Goal: Task Accomplishment & Management: Use online tool/utility

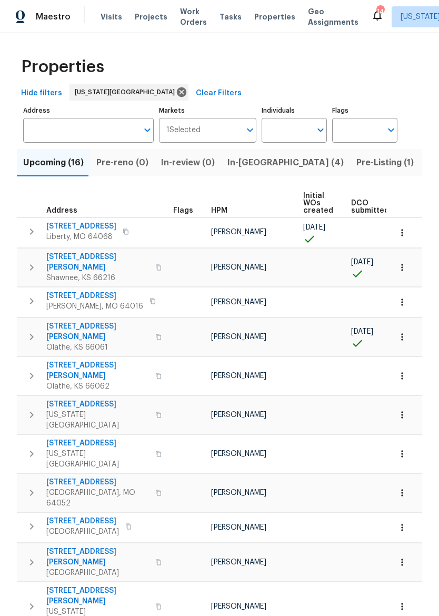
click at [152, 267] on button "button" at bounding box center [158, 267] width 13 height 25
click at [27, 267] on icon "button" at bounding box center [31, 267] width 13 height 13
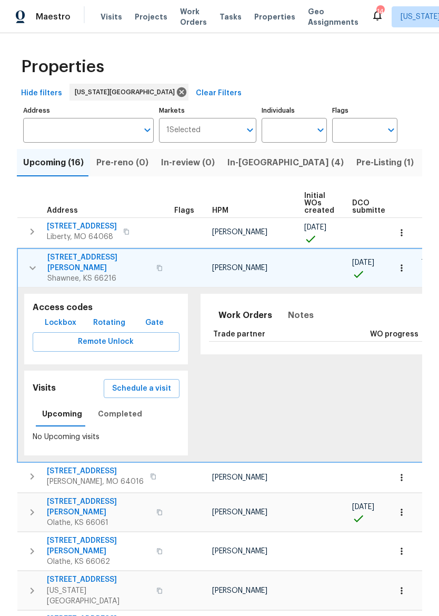
click at [67, 261] on span "4940 Alden Rd" at bounding box center [98, 262] width 103 height 21
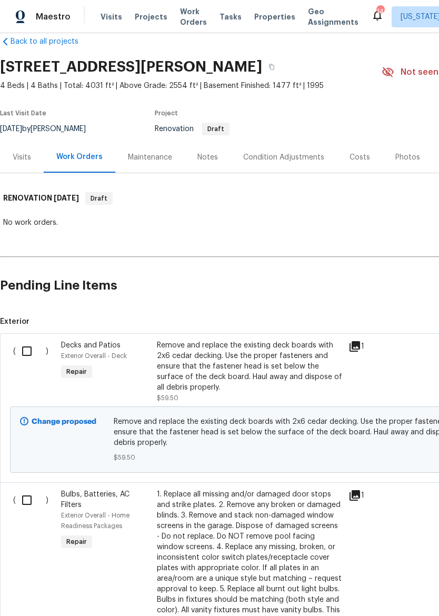
scroll to position [18, 0]
click at [14, 12] on div "Maestro" at bounding box center [35, 16] width 71 height 21
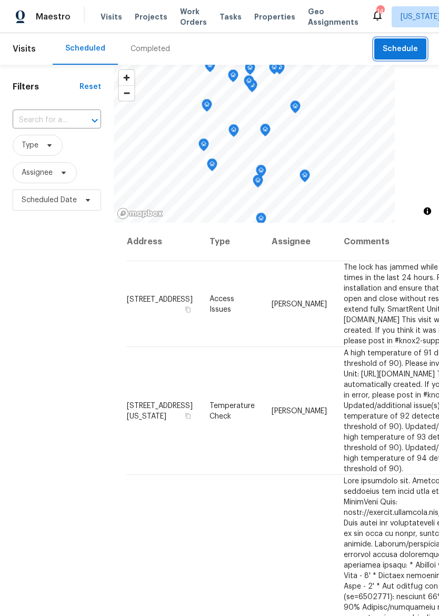
click at [385, 44] on button "Schedule" at bounding box center [401, 49] width 52 height 22
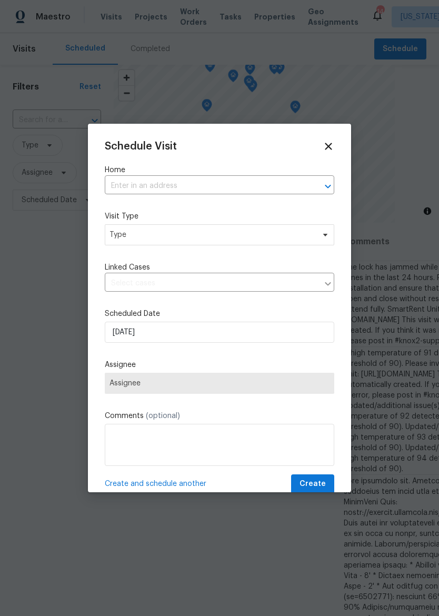
click at [238, 179] on input "text" at bounding box center [205, 186] width 200 height 16
type input "2939"
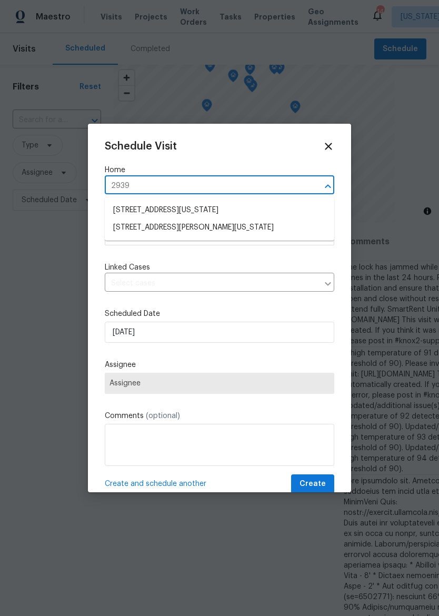
click at [262, 224] on li "[STREET_ADDRESS][PERSON_NAME][US_STATE]" at bounding box center [220, 227] width 230 height 17
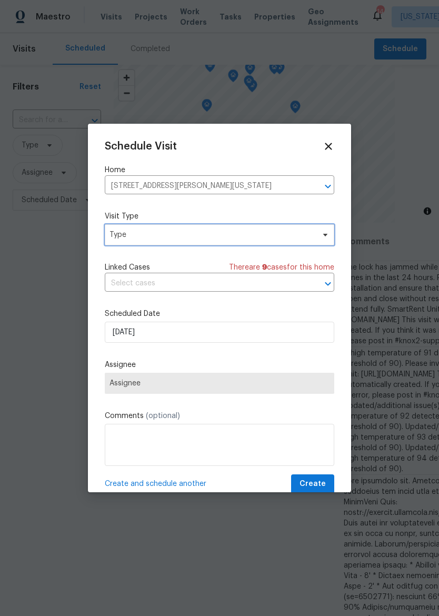
click at [249, 245] on span "Type" at bounding box center [220, 234] width 230 height 21
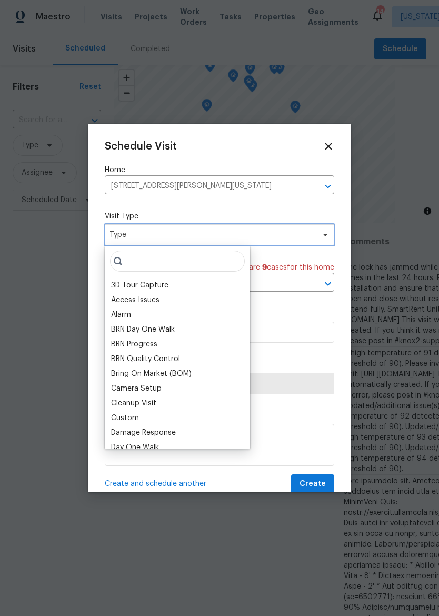
click at [249, 245] on span "Type" at bounding box center [220, 234] width 230 height 21
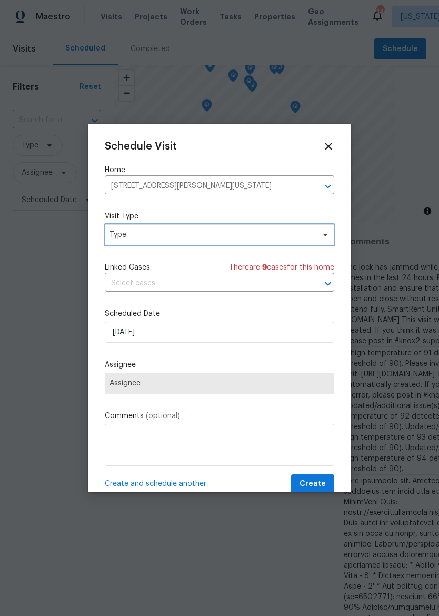
click at [255, 234] on span "Type" at bounding box center [212, 235] width 205 height 11
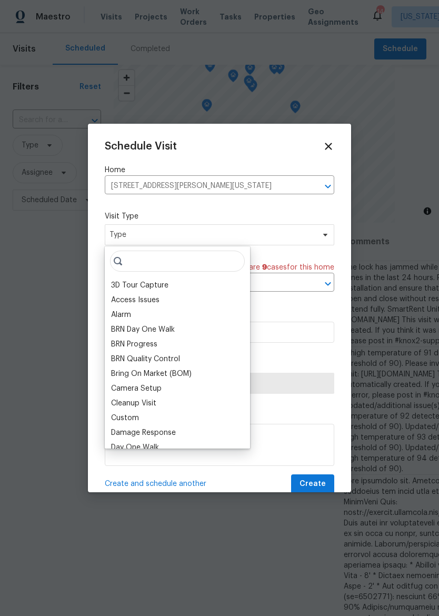
click at [137, 413] on div "Custom" at bounding box center [125, 418] width 28 height 11
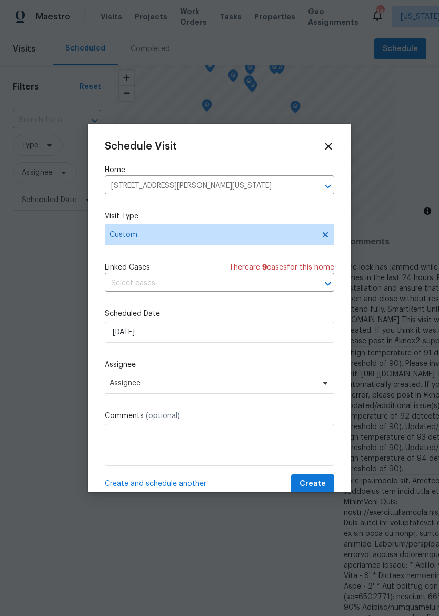
click at [225, 283] on input "text" at bounding box center [205, 283] width 200 height 16
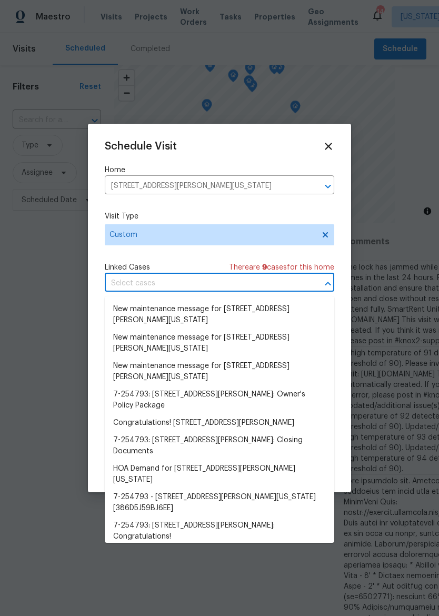
click at [204, 256] on div "Schedule Visit Home 2939 NE Jewett St, Kansas City, MO 64117 ​ Visit Type Custo…" at bounding box center [220, 317] width 230 height 353
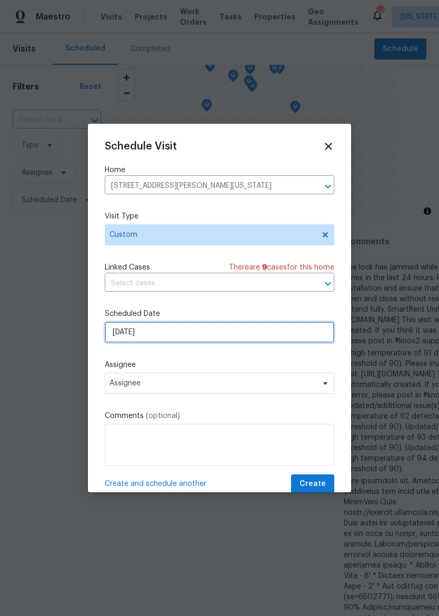
click at [253, 331] on input "8/19/2025" at bounding box center [220, 332] width 230 height 21
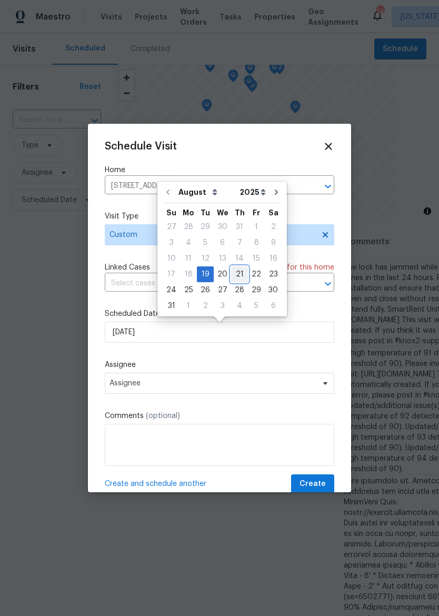
click at [237, 275] on div "21" at bounding box center [239, 274] width 17 height 15
type input "8/21/2025"
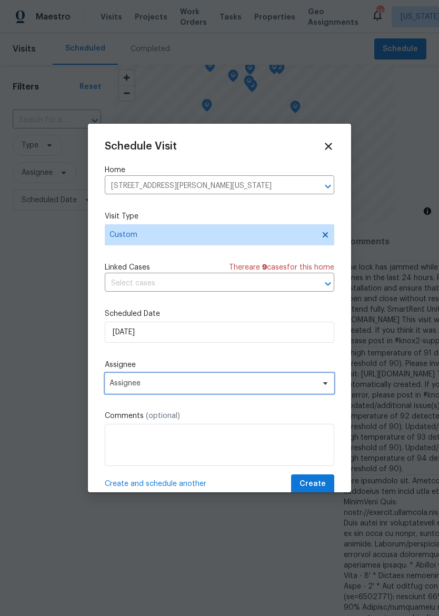
click at [220, 386] on span "Assignee" at bounding box center [213, 383] width 206 height 8
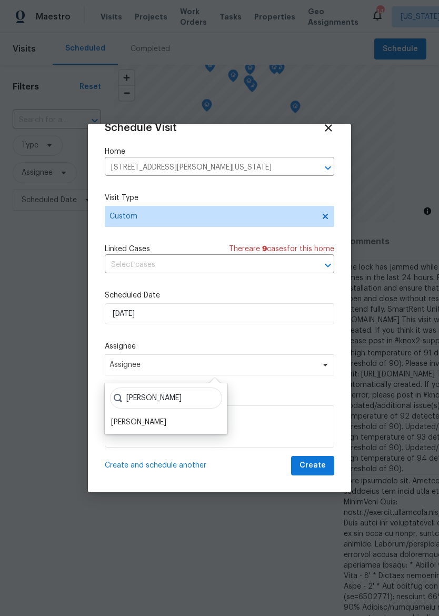
scroll to position [21, 0]
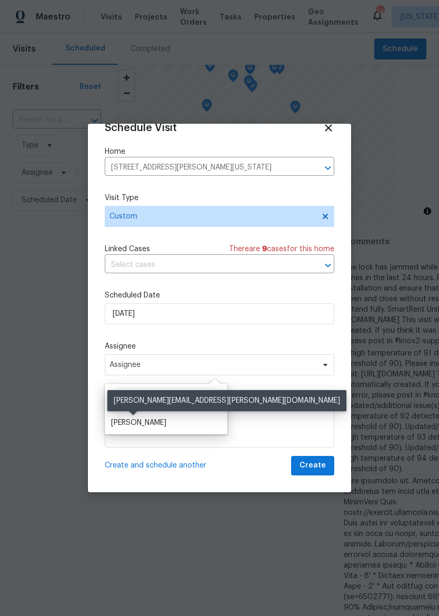
type input "Matt"
click at [143, 422] on div "[PERSON_NAME]" at bounding box center [138, 423] width 55 height 11
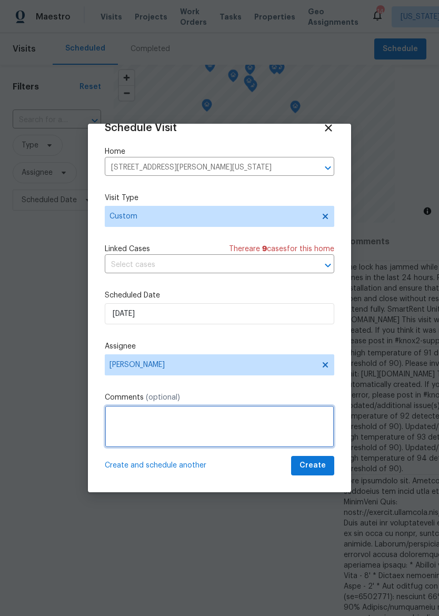
click at [278, 432] on textarea at bounding box center [220, 427] width 230 height 42
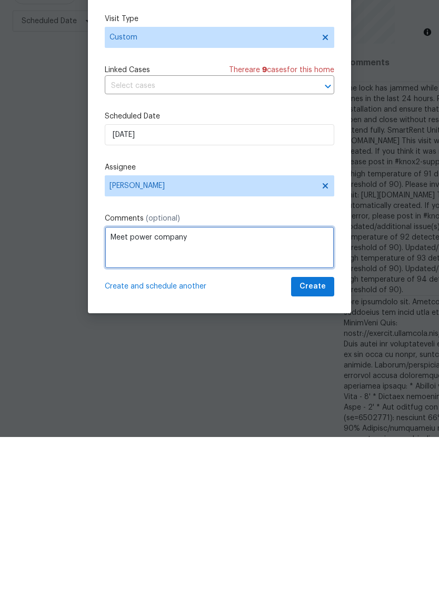
type textarea "Meet power company"
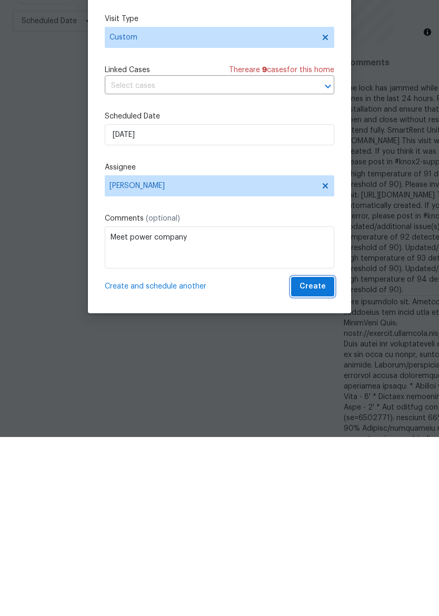
click at [313, 456] on button "Create" at bounding box center [312, 465] width 43 height 19
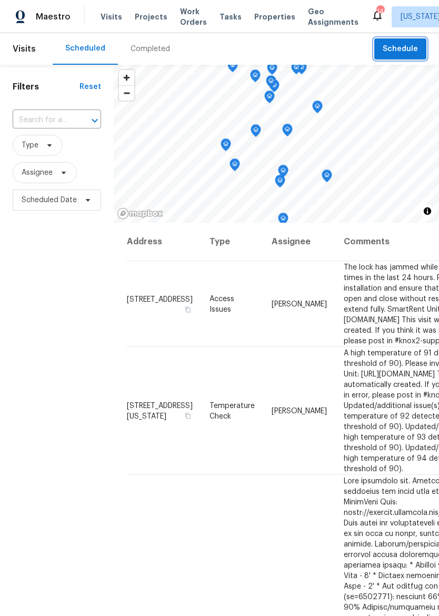
click at [406, 58] on button "Schedule" at bounding box center [401, 49] width 52 height 22
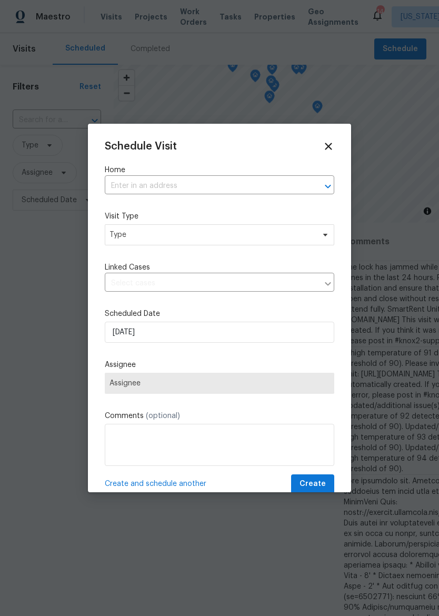
click at [262, 179] on input "text" at bounding box center [205, 186] width 200 height 16
type input "6"
type input "1"
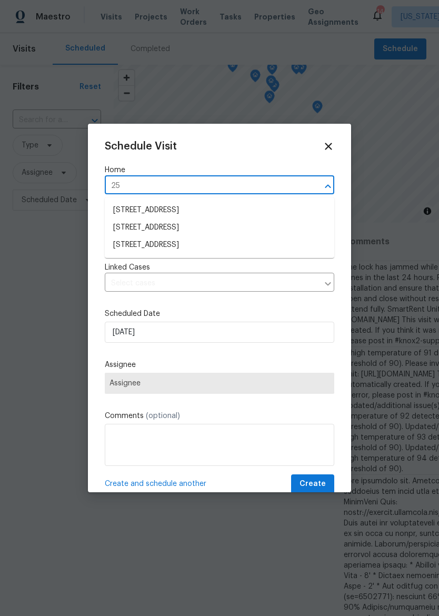
type input "2"
type input "1"
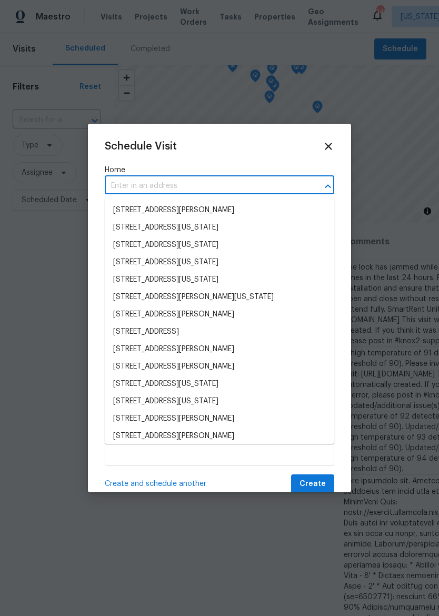
click at [421, 333] on div at bounding box center [219, 308] width 439 height 616
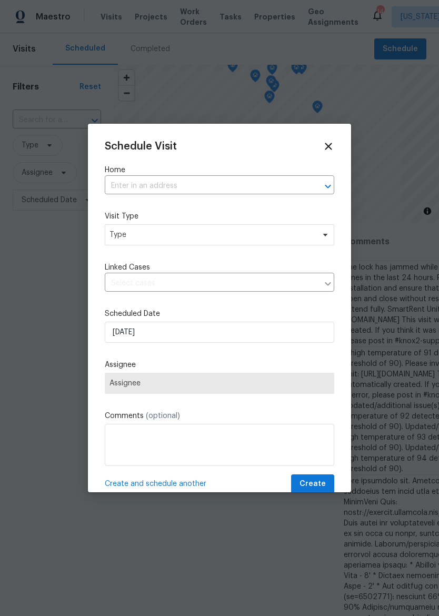
click at [424, 319] on div at bounding box center [219, 308] width 439 height 616
click at [318, 138] on div "Schedule Visit Home ​ Visit Type Type Linked Cases ​ Scheduled Date 8/19/2025 A…" at bounding box center [219, 308] width 263 height 369
click at [318, 137] on div "Schedule Visit Home ​ Visit Type Type Linked Cases ​ Scheduled Date 8/19/2025 A…" at bounding box center [219, 308] width 263 height 369
click at [330, 144] on icon at bounding box center [329, 147] width 12 height 12
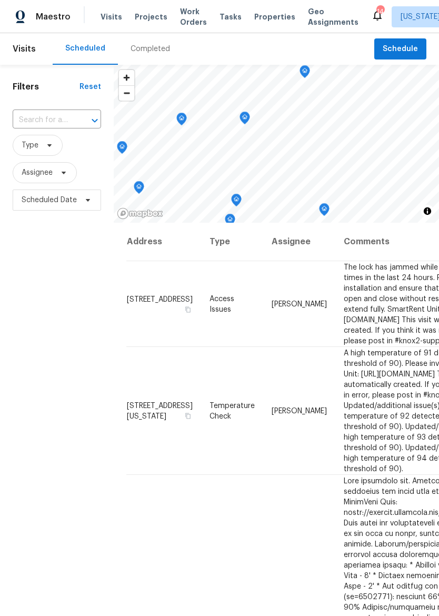
click at [254, 17] on span "Properties" at bounding box center [274, 17] width 41 height 11
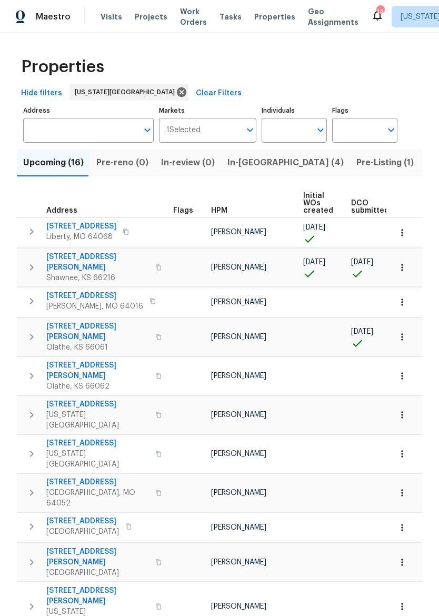
click at [94, 226] on span "1209 Liberty Drive Ter" at bounding box center [81, 226] width 70 height 11
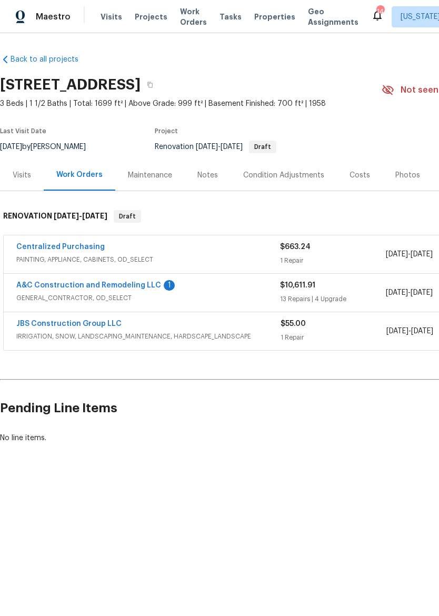
click at [55, 288] on link "A&C Construction and Remodeling LLC" at bounding box center [88, 285] width 145 height 7
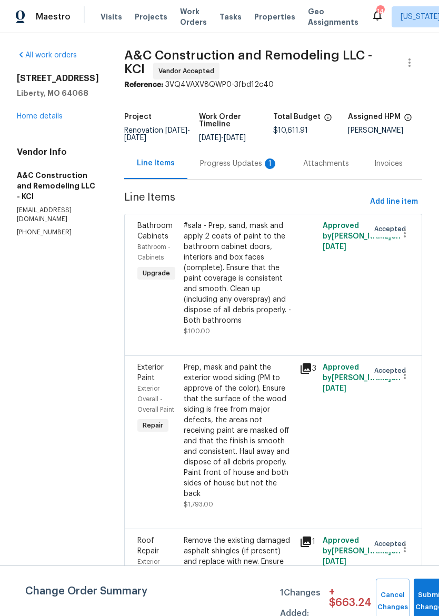
click at [244, 169] on div "Progress Updates 1" at bounding box center [239, 164] width 78 height 11
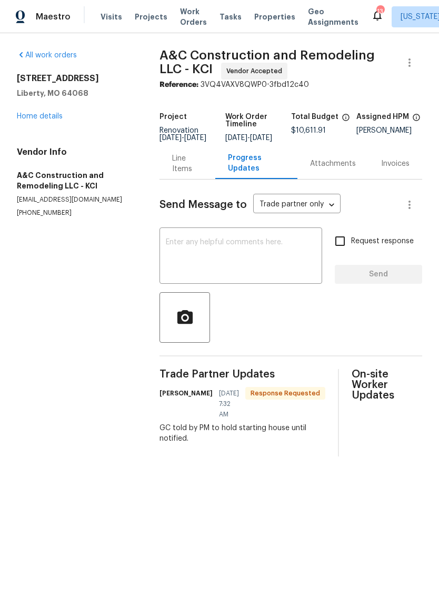
click at [190, 174] on div "Line Items" at bounding box center [187, 163] width 31 height 21
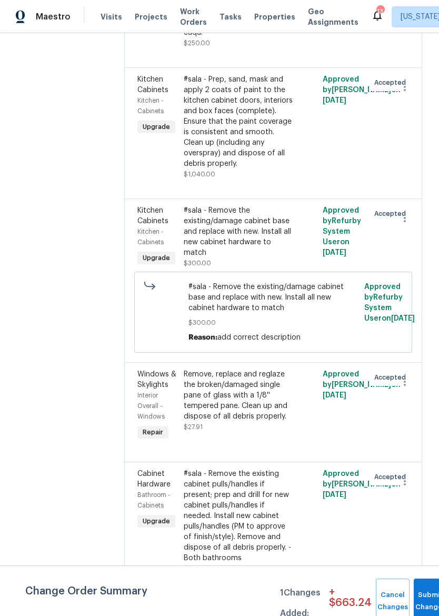
scroll to position [2365, 0]
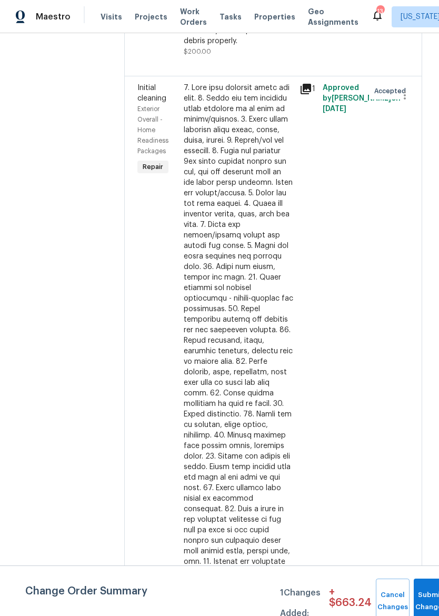
click at [41, 33] on div "Maestro Visits Projects Work Orders Tasks Properties Geo Assignments 13 Kansas …" at bounding box center [219, 16] width 439 height 33
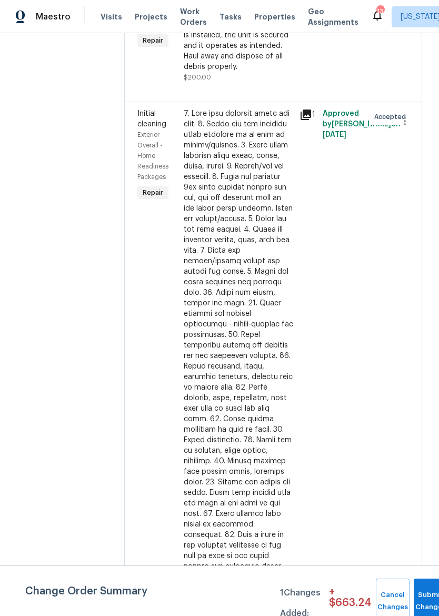
click at [40, 33] on div "Maestro Visits Projects Work Orders Tasks Properties Geo Assignments 13 Kansas …" at bounding box center [219, 16] width 439 height 33
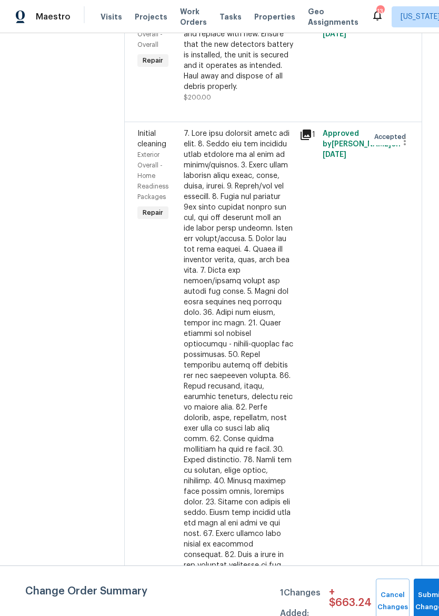
click at [16, 25] on div "Maestro" at bounding box center [35, 16] width 71 height 21
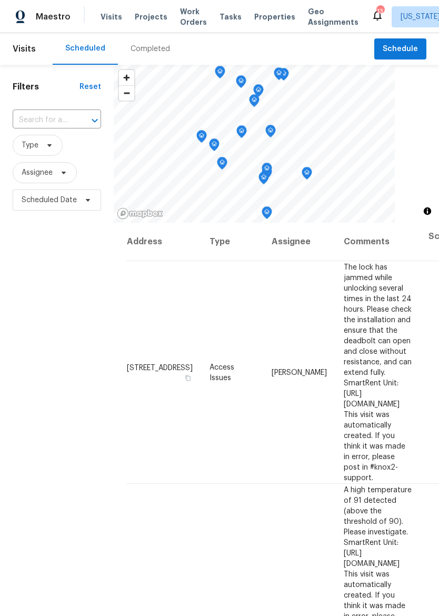
click at [32, 354] on div "Filters Reset ​ Type Assignee Scheduled Date" at bounding box center [57, 390] width 114 height 651
click at [59, 325] on div "Filters Reset ​ Type Assignee Scheduled Date" at bounding box center [57, 390] width 114 height 651
click at [405, 59] on button "Schedule" at bounding box center [401, 49] width 52 height 22
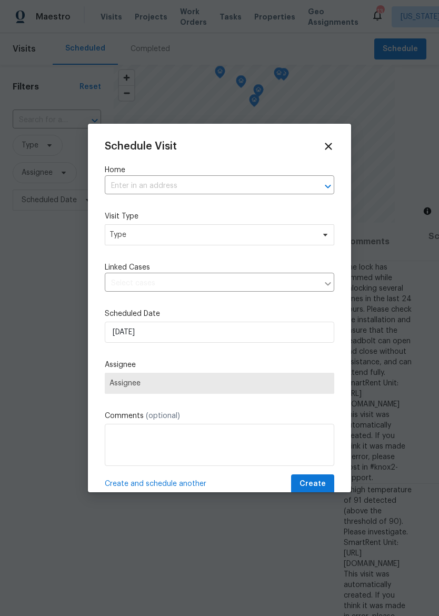
click at [260, 183] on input "text" at bounding box center [205, 186] width 200 height 16
type input "6"
type input "1"
type input "2"
type input "1"
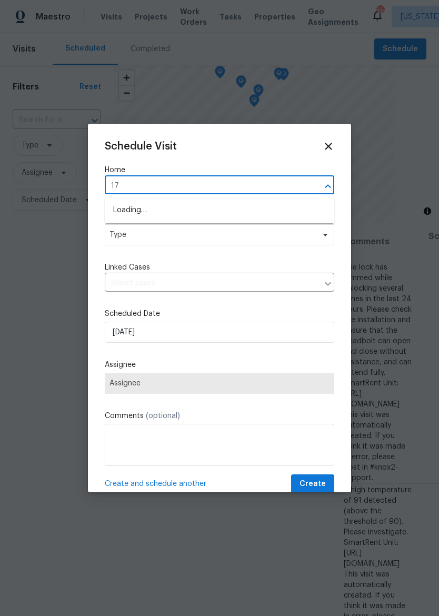
type input "1"
type input "2209"
click at [117, 203] on li "[STREET_ADDRESS]" at bounding box center [220, 210] width 230 height 17
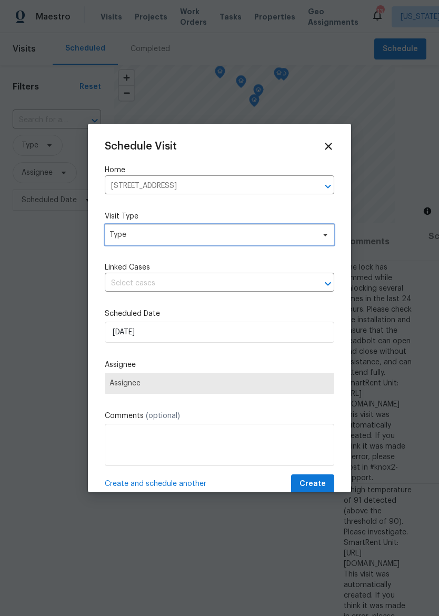
click at [116, 245] on span "Type" at bounding box center [220, 234] width 230 height 21
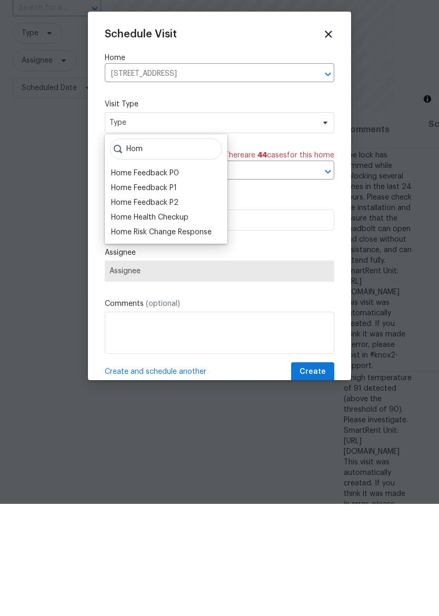
type input "Hom"
click at [130, 324] on div "Home Health Checkup" at bounding box center [149, 329] width 77 height 11
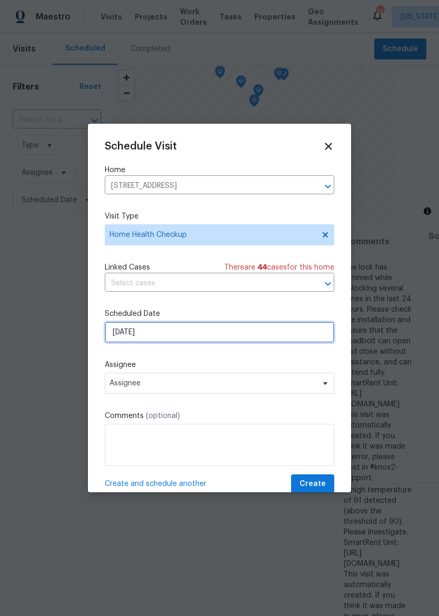
click at [114, 333] on input "8/19/2025" at bounding box center [220, 332] width 230 height 21
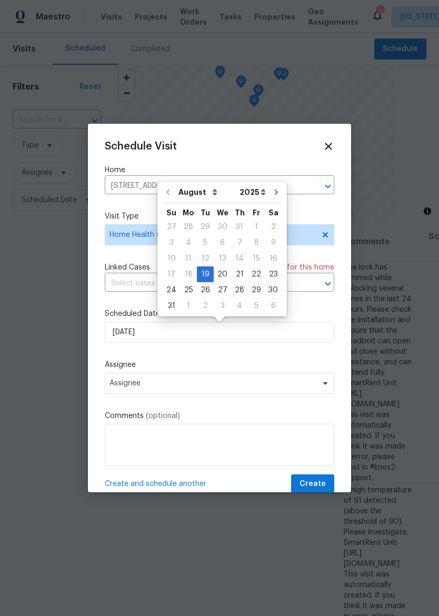
click at [71, 318] on div at bounding box center [219, 308] width 439 height 616
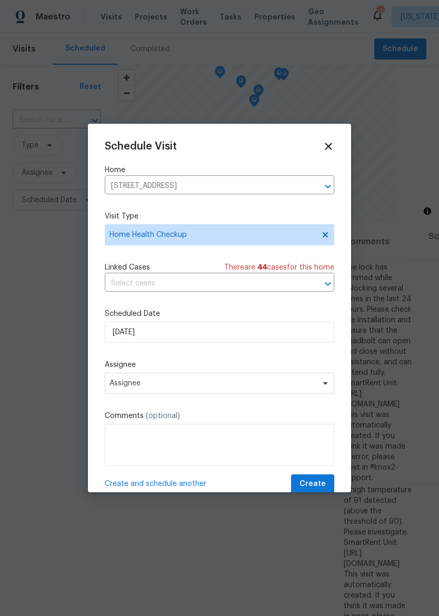
click at [114, 370] on label "Assignee" at bounding box center [220, 365] width 230 height 11
click at [121, 381] on span "Assignee" at bounding box center [220, 383] width 230 height 21
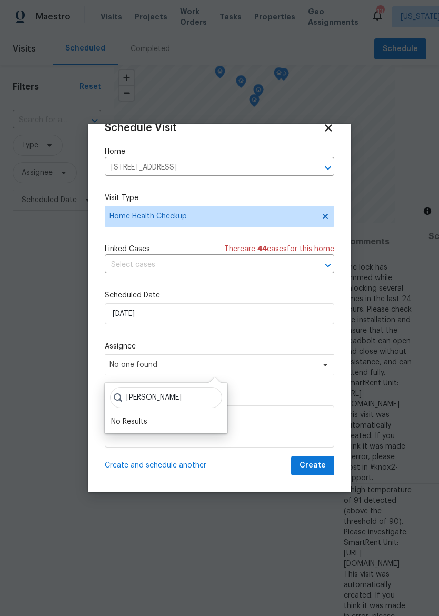
scroll to position [21, 0]
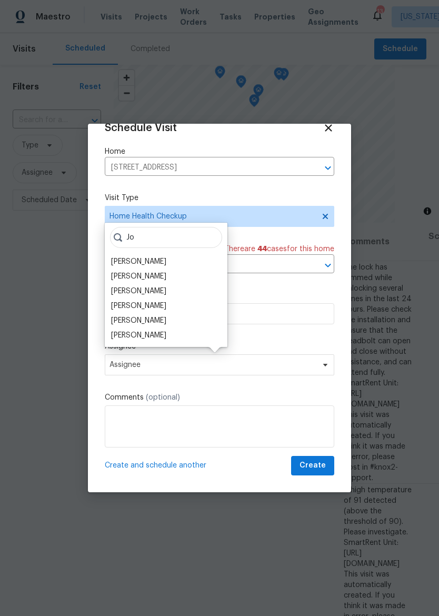
type input "Jo"
click at [123, 292] on div "[PERSON_NAME]" at bounding box center [138, 291] width 55 height 11
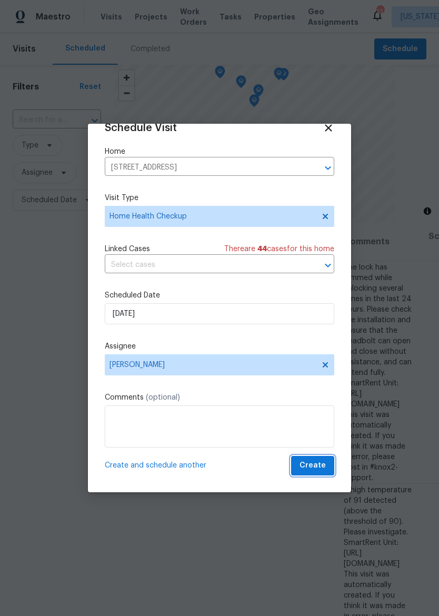
click at [312, 467] on span "Create" at bounding box center [313, 465] width 26 height 13
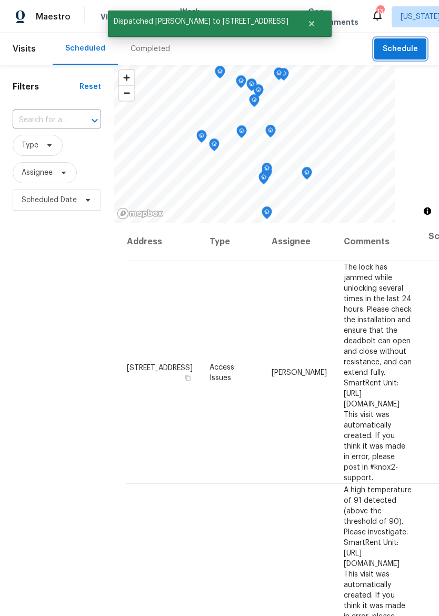
click at [403, 47] on span "Schedule" at bounding box center [400, 49] width 35 height 13
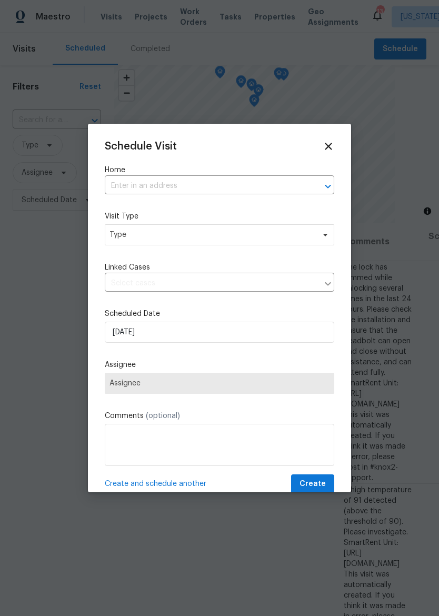
click at [256, 179] on input "text" at bounding box center [205, 186] width 200 height 16
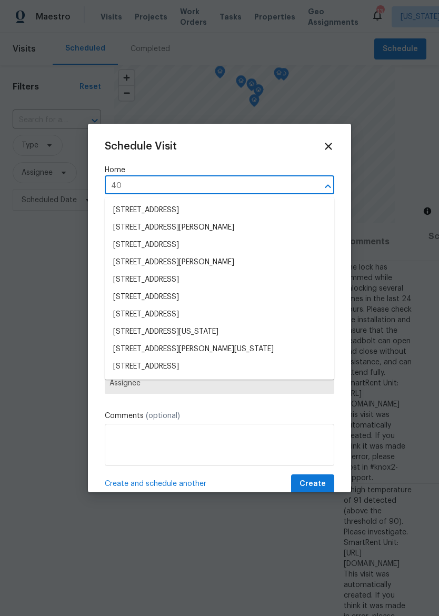
type input "4"
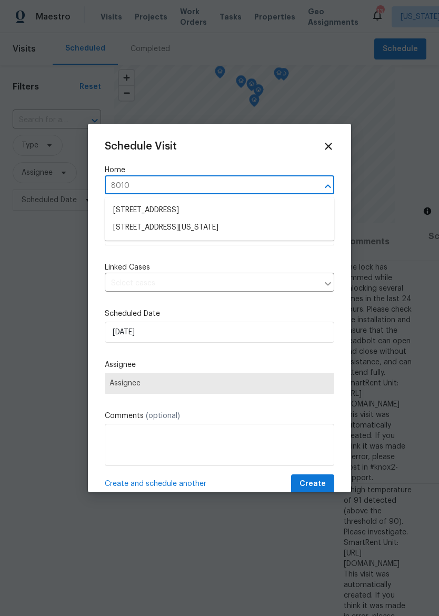
type input "8010"
click at [334, 151] on icon at bounding box center [329, 147] width 12 height 12
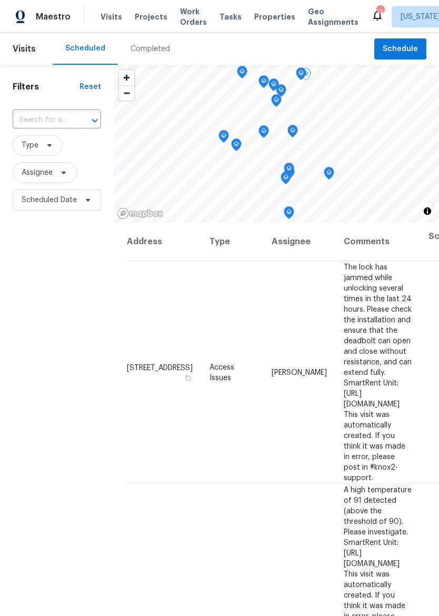
click at [48, 7] on div "Maestro" at bounding box center [35, 16] width 71 height 21
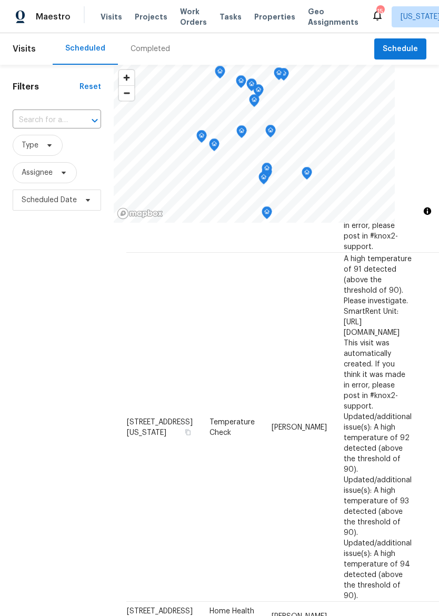
scroll to position [231, 0]
